Goal: Information Seeking & Learning: Learn about a topic

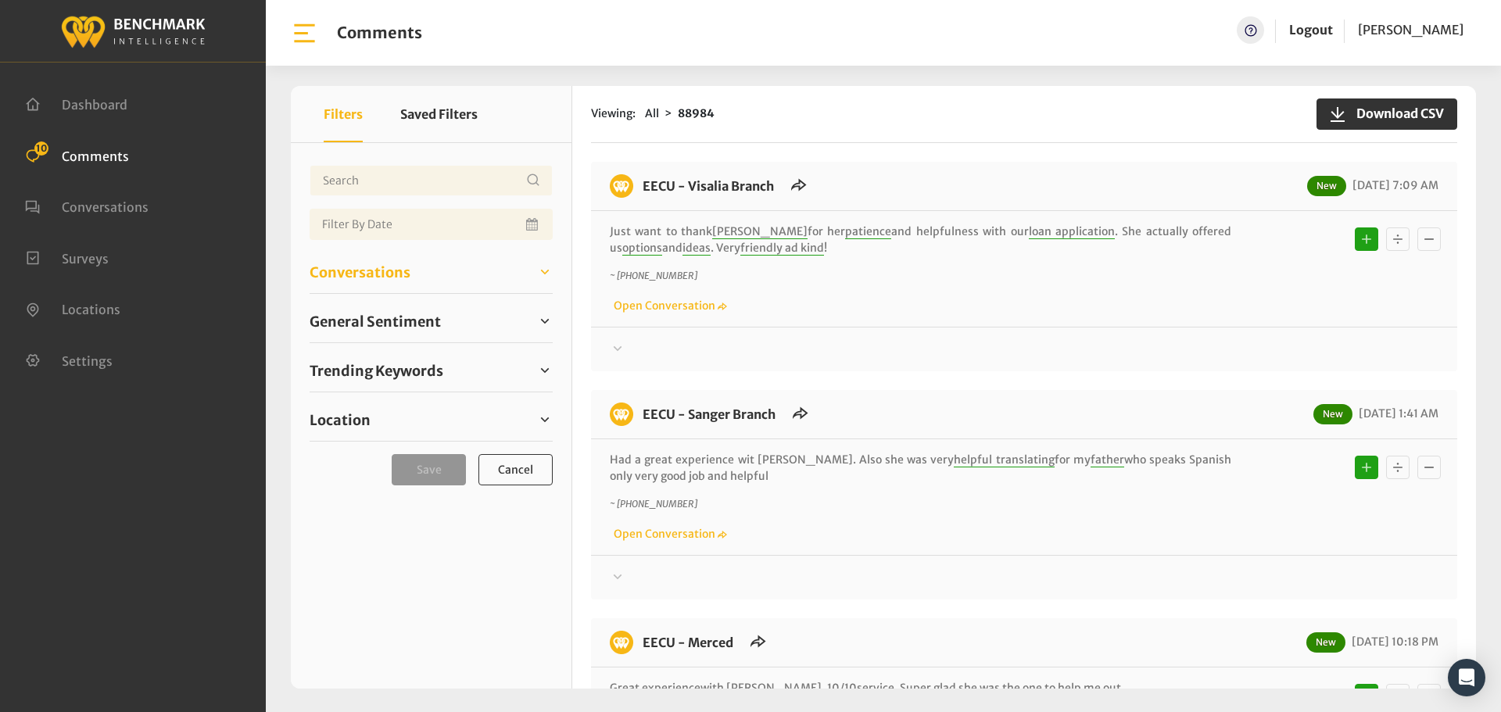
click at [341, 263] on span "Conversations" at bounding box center [360, 272] width 101 height 21
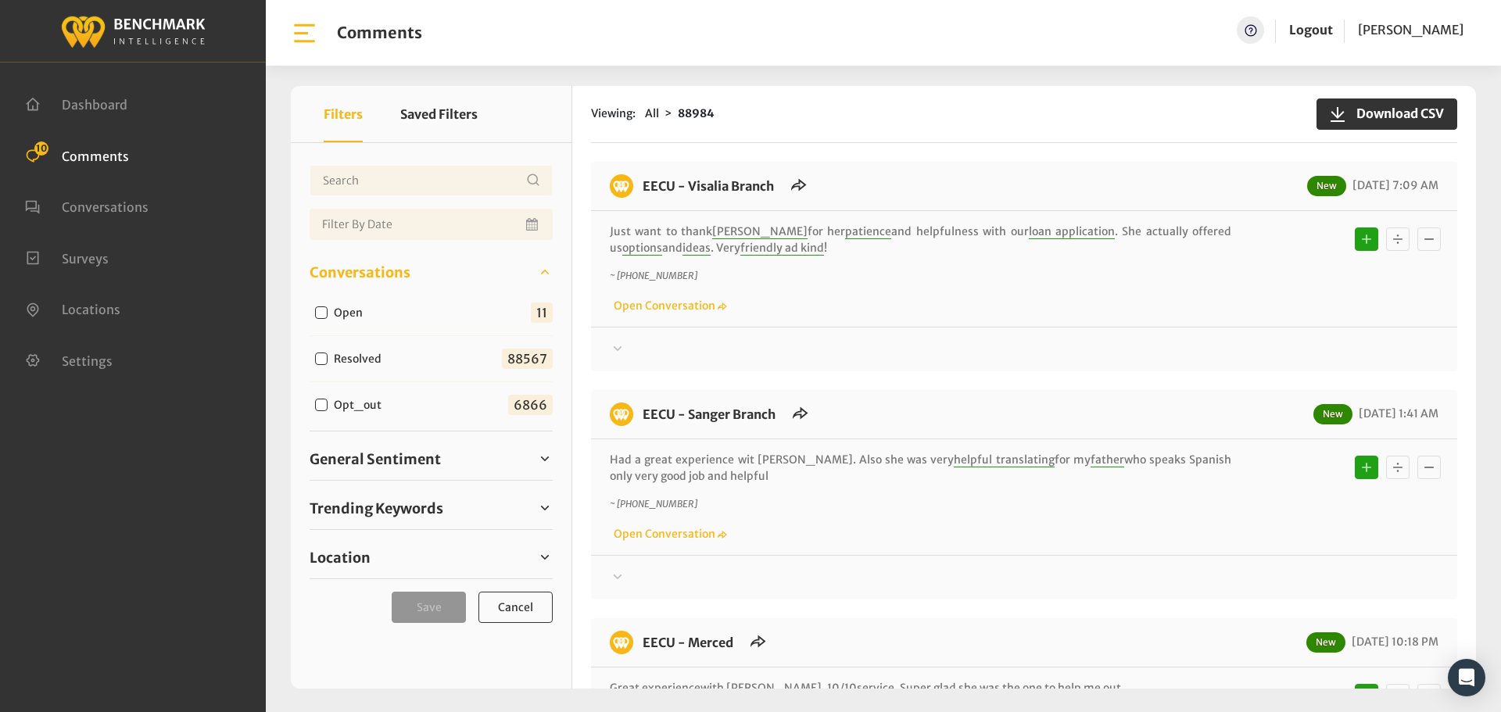
click at [318, 314] on input "Open" at bounding box center [321, 313] width 13 height 13
checkbox input "true"
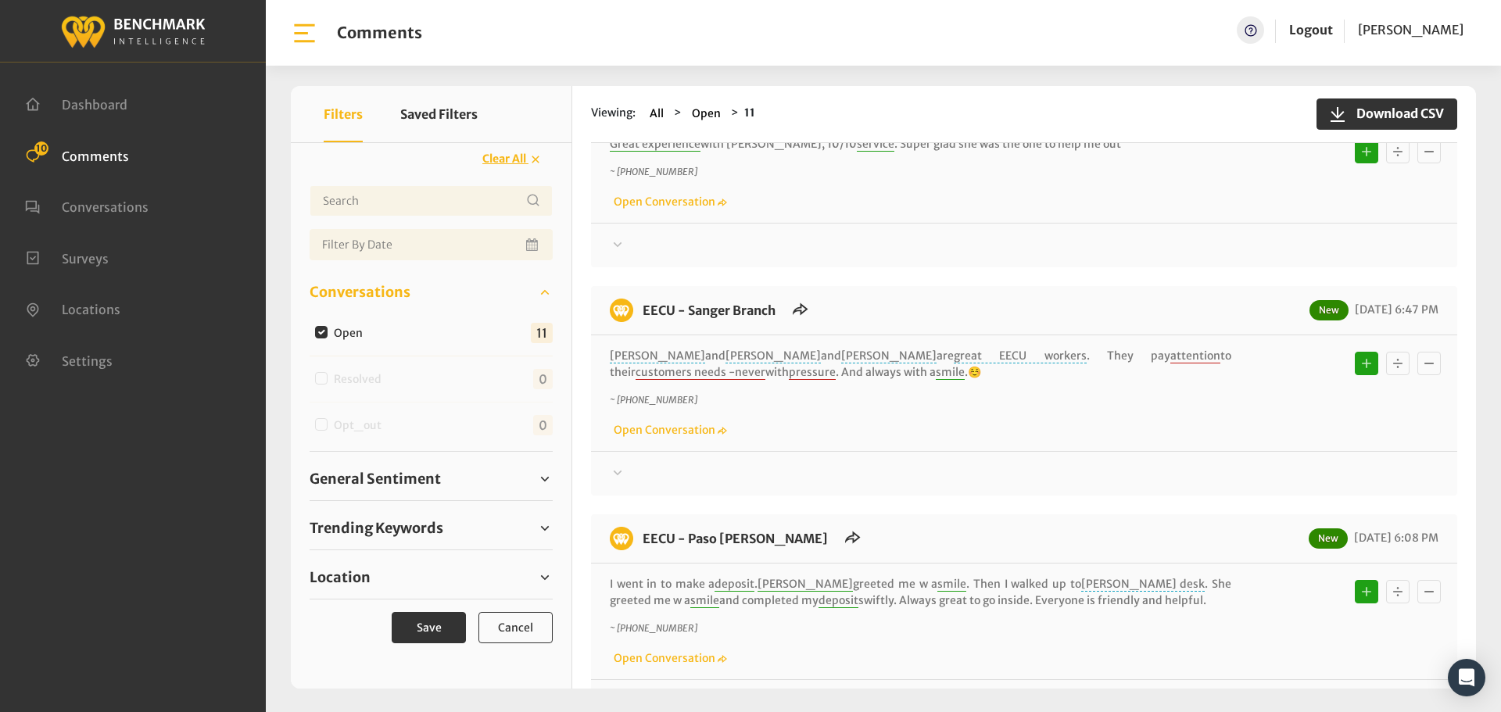
scroll to position [547, 0]
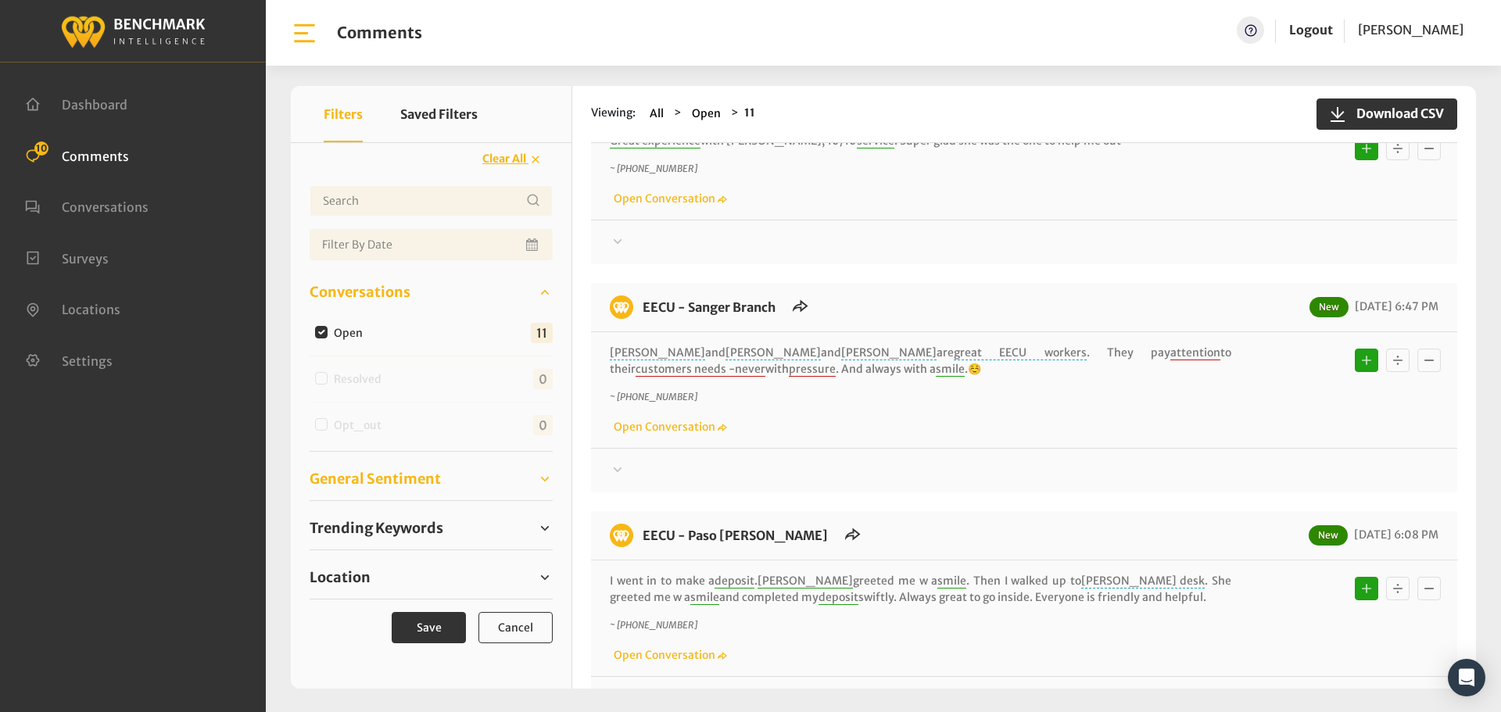
click at [394, 476] on span "General Sentiment" at bounding box center [375, 478] width 131 height 21
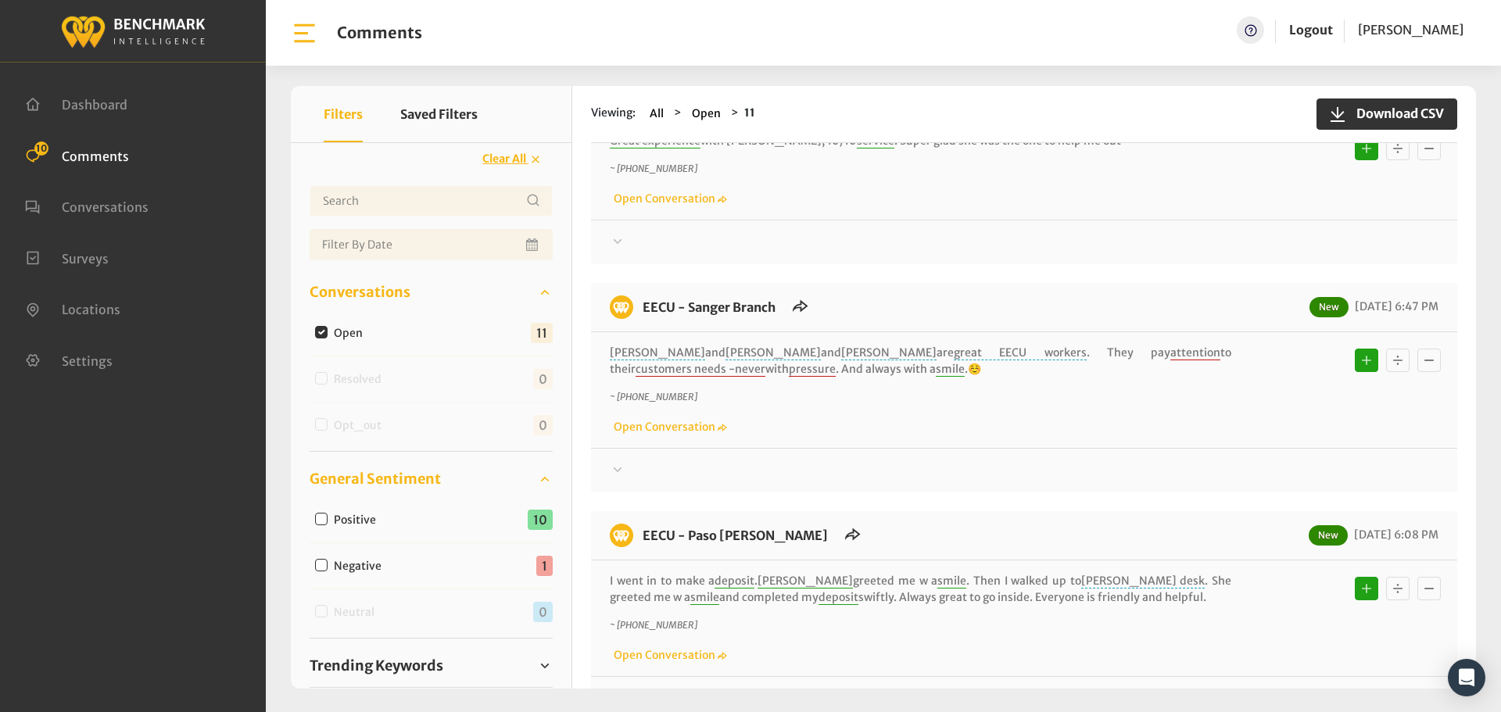
click at [323, 568] on input "Negative" at bounding box center [321, 565] width 13 height 13
checkbox input "true"
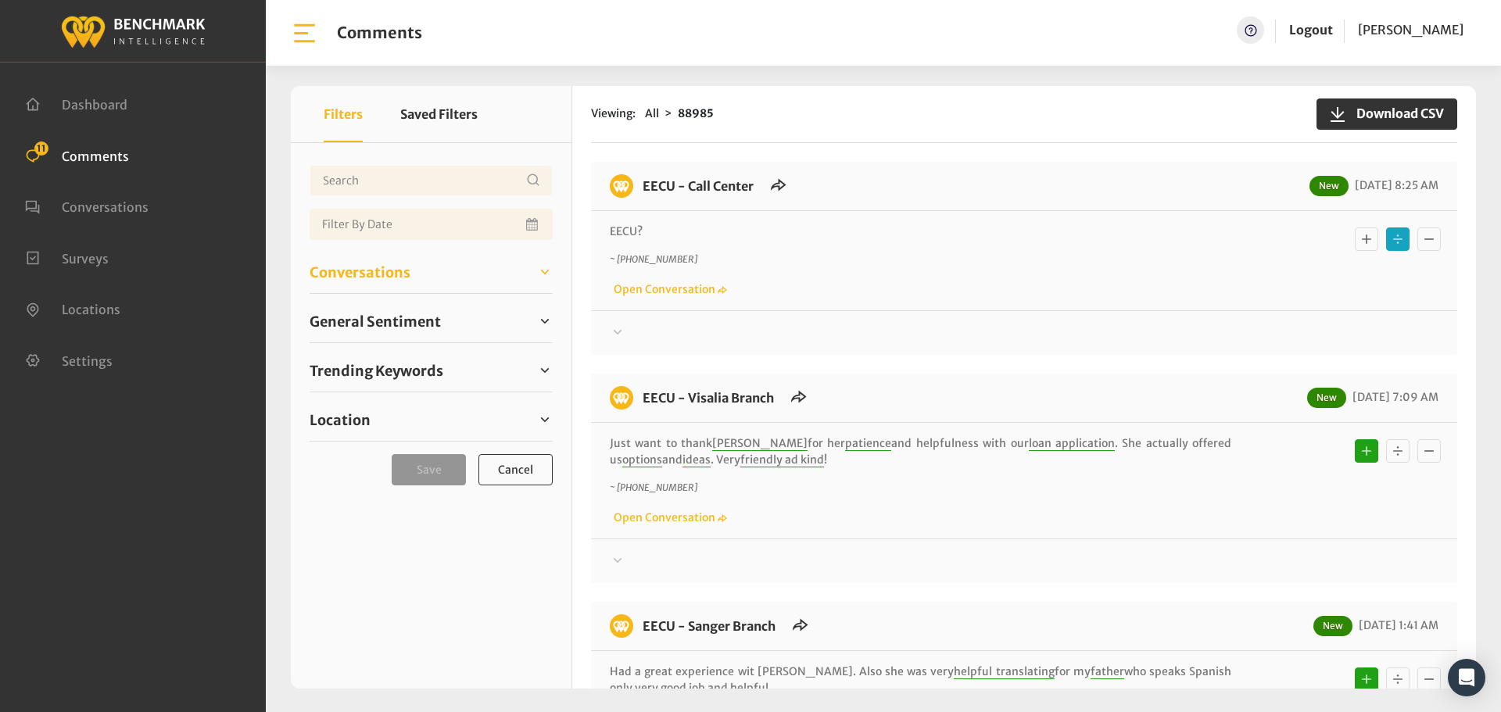
click at [372, 269] on span "Conversations" at bounding box center [360, 272] width 101 height 21
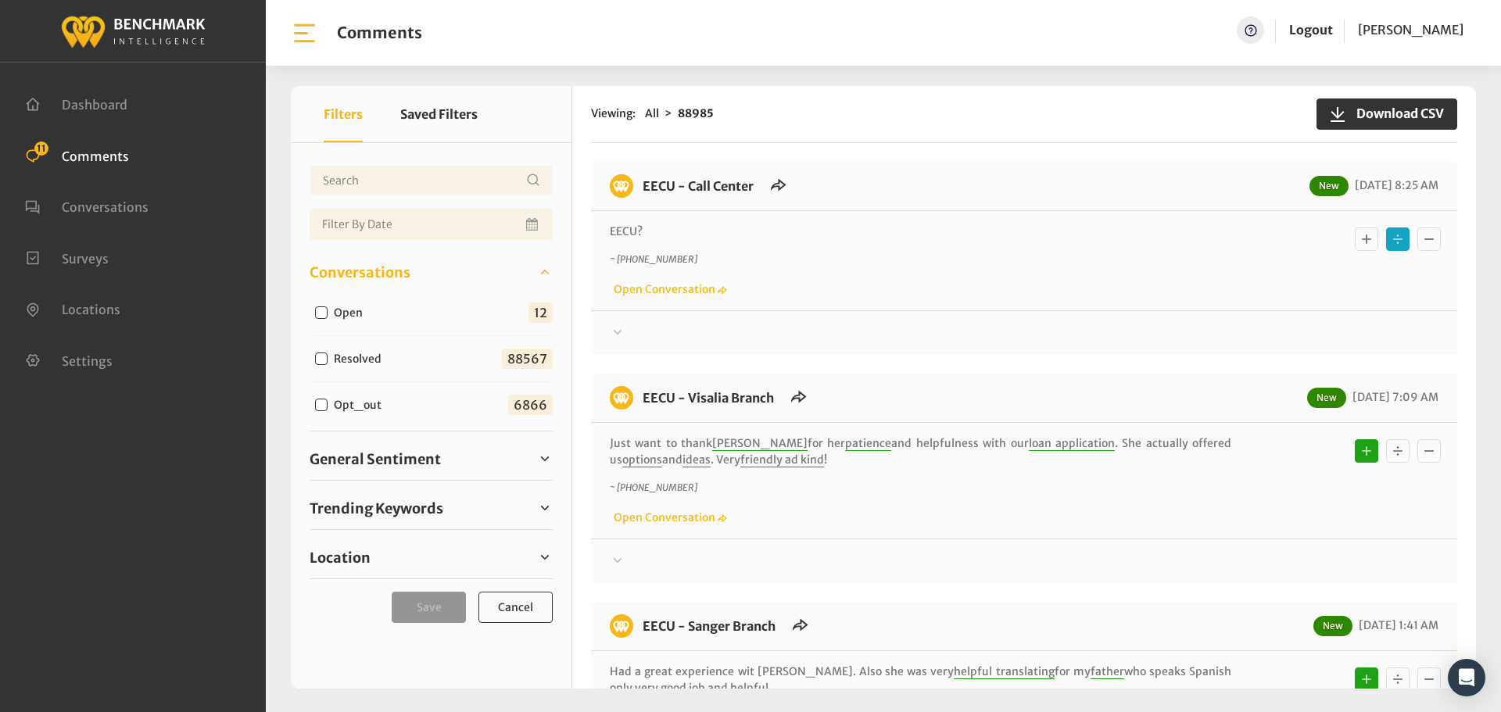
click at [314, 314] on div "Open" at bounding box center [343, 312] width 66 height 19
click at [318, 310] on input "Open" at bounding box center [321, 313] width 13 height 13
checkbox input "true"
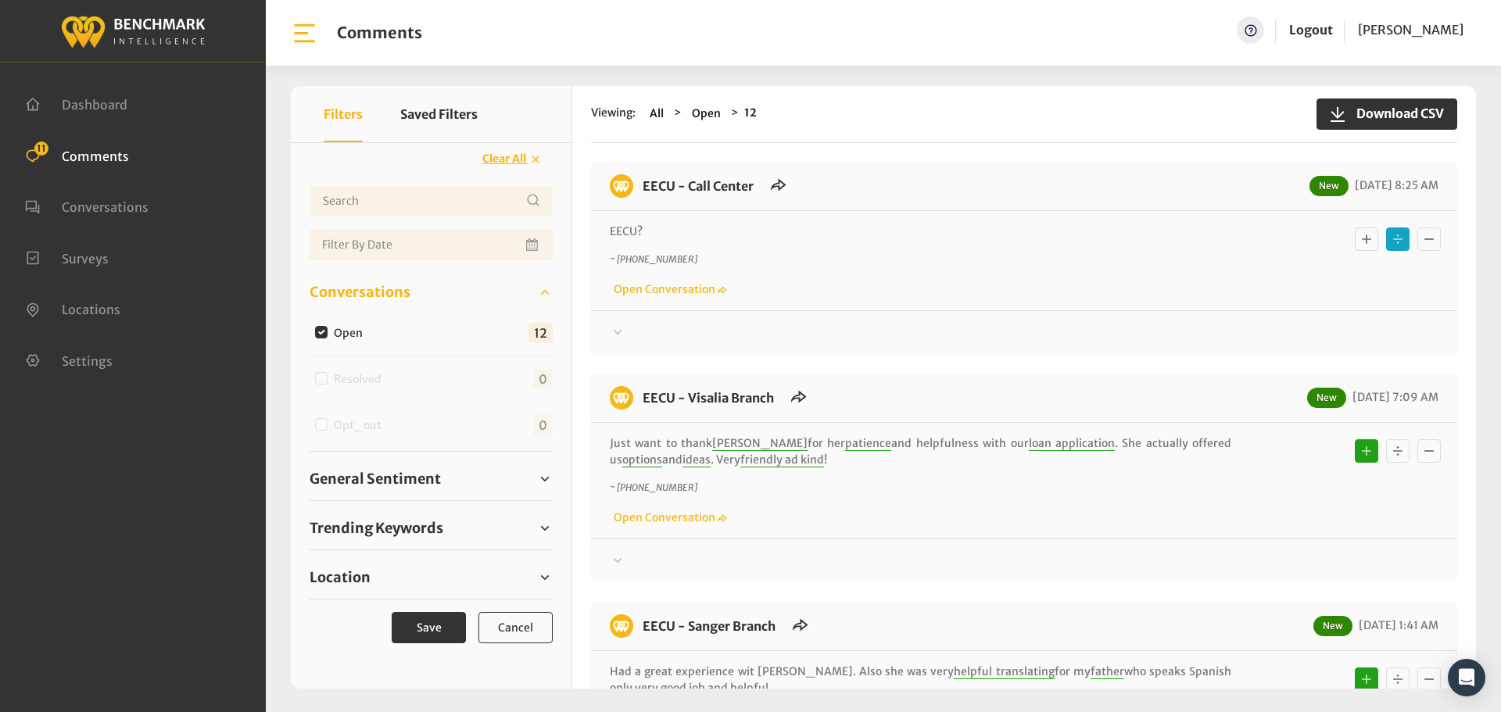
click at [642, 335] on div at bounding box center [1024, 333] width 829 height 19
